Goal: Task Accomplishment & Management: Complete application form

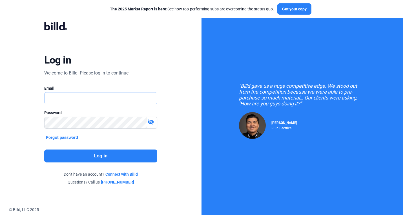
click at [117, 98] on input "text" at bounding box center [97, 99] width 106 height 12
type input "[PERSON_NAME][EMAIL_ADDRESS][DOMAIN_NAME]"
click at [123, 154] on button "Log in" at bounding box center [100, 156] width 113 height 13
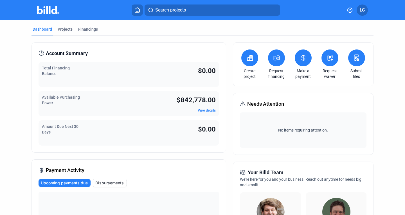
click at [326, 62] on button at bounding box center [330, 58] width 17 height 17
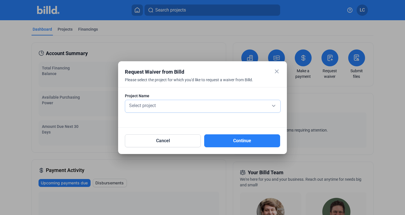
click at [196, 108] on div "Select project" at bounding box center [203, 105] width 150 height 8
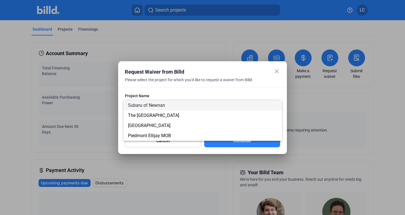
click at [175, 108] on span "Subaru of Newnan" at bounding box center [203, 106] width 150 height 10
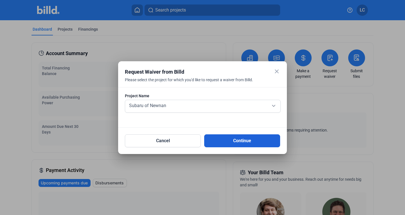
click at [249, 137] on button "Continue" at bounding box center [242, 141] width 76 height 13
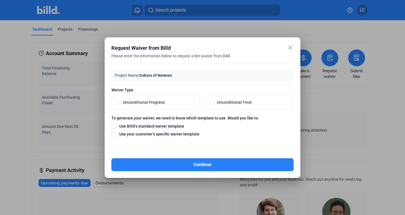
click at [116, 102] on span at bounding box center [118, 103] width 5 height 5
click at [116, 102] on input "Unconditional Progress" at bounding box center [118, 102] width 5 height 5
radio input "true"
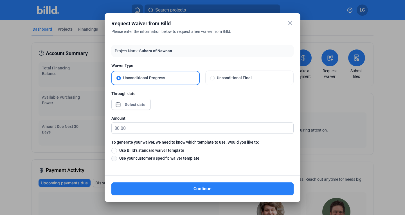
click at [113, 158] on span at bounding box center [114, 159] width 6 height 6
click at [113, 158] on input "Use your customer’s specific waiver template" at bounding box center [114, 158] width 6 height 6
radio input "true"
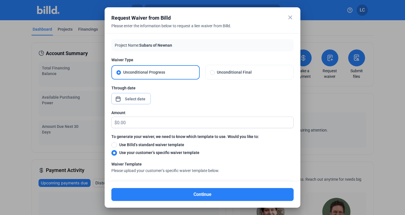
click at [134, 101] on div "close Request Waiver from Billd Please enter the information below to request a…" at bounding box center [202, 107] width 405 height 215
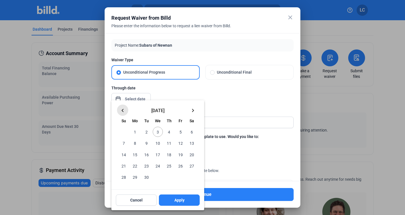
click at [122, 110] on mat-icon "keyboard_arrow_left" at bounding box center [122, 110] width 7 height 7
click at [170, 178] on span "31" at bounding box center [169, 177] width 10 height 10
click at [177, 201] on span "Apply" at bounding box center [180, 201] width 10 height 6
type input "[DATE]"
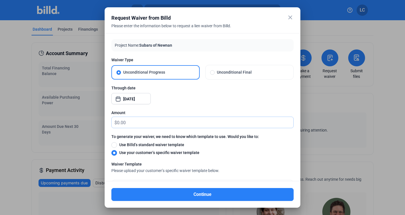
click at [202, 122] on input "text" at bounding box center [205, 122] width 177 height 11
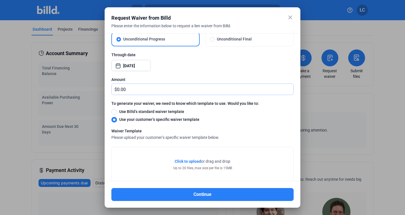
scroll to position [46, 0]
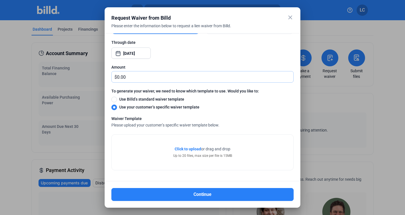
type input "0.00"
click at [185, 149] on span "Click to upload" at bounding box center [188, 149] width 26 height 5
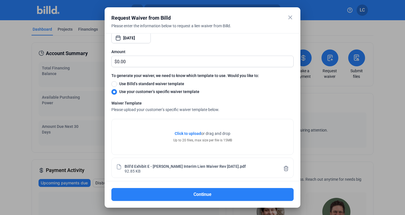
scroll to position [66, 0]
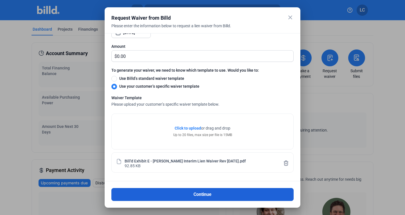
click at [225, 193] on button "Continue" at bounding box center [202, 194] width 182 height 13
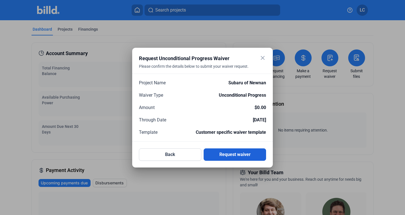
click at [245, 155] on button "Request waiver" at bounding box center [235, 155] width 62 height 12
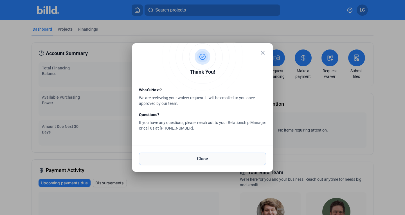
click at [213, 161] on button "Close" at bounding box center [202, 159] width 127 height 12
